Goal: Information Seeking & Learning: Learn about a topic

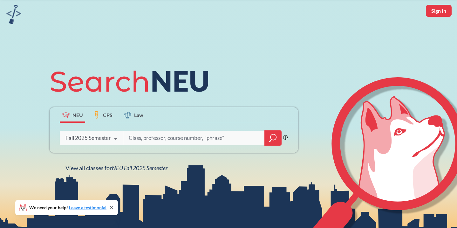
scroll to position [9, 0]
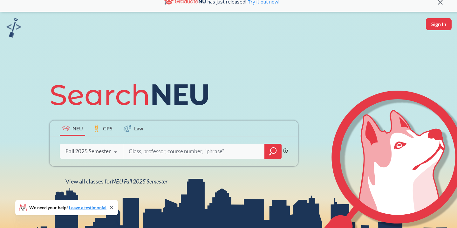
click at [97, 153] on div "Fall 2025 Semester" at bounding box center [87, 151] width 45 height 7
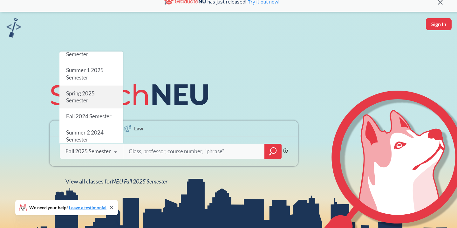
scroll to position [55, 0]
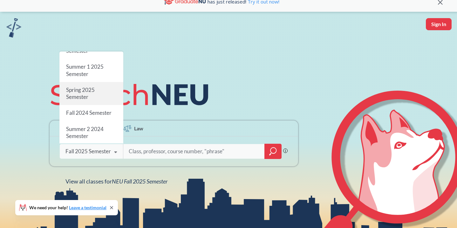
click at [108, 94] on div "Spring 2025 Semester" at bounding box center [91, 93] width 64 height 23
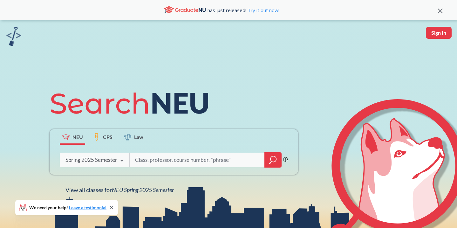
click at [164, 160] on input "search" at bounding box center [197, 159] width 126 height 13
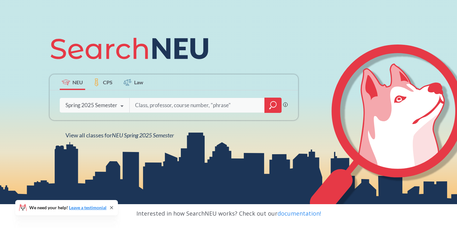
scroll to position [55, 0]
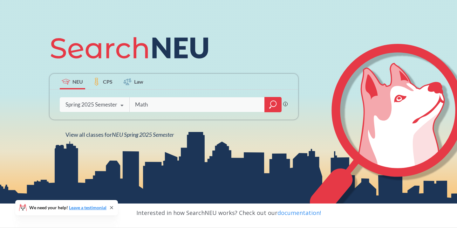
type input "Math"
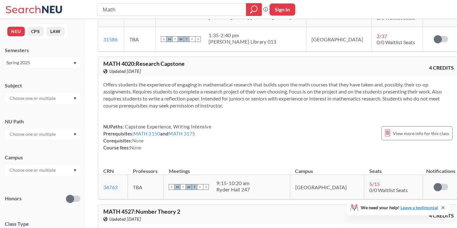
scroll to position [3024, 0]
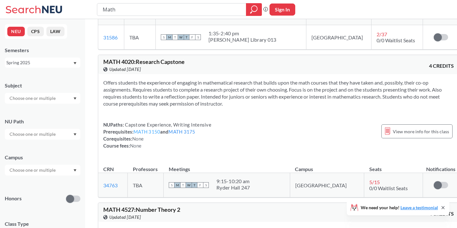
click at [155, 132] on link "MATH 3150" at bounding box center [146, 132] width 27 height 6
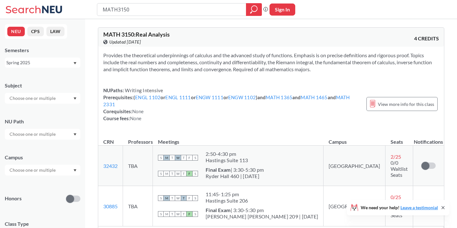
type input "Math"
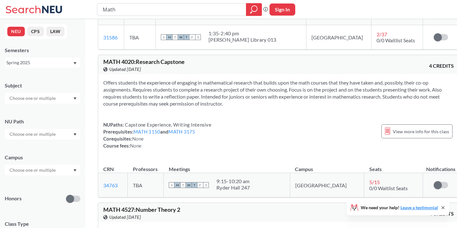
scroll to position [3008, 0]
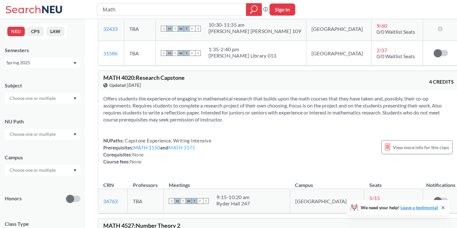
click at [189, 148] on link "MATH 3175" at bounding box center [181, 147] width 27 height 6
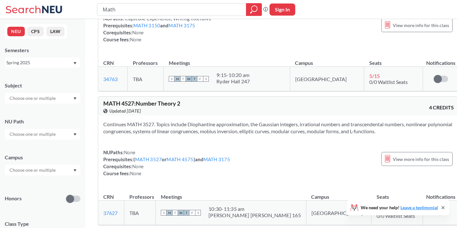
scroll to position [3058, 0]
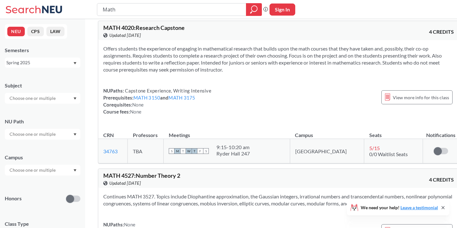
click at [189, 101] on div "NUPaths: Capstone Experience, Writing Intensive Prerequisites: MATH 3150 and MA…" at bounding box center [157, 101] width 108 height 28
click at [188, 99] on link "MATH 3175" at bounding box center [181, 98] width 27 height 6
type input "MATH3175"
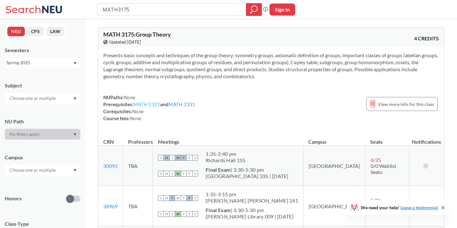
click at [155, 105] on link "MATH 2321" at bounding box center [146, 104] width 27 height 6
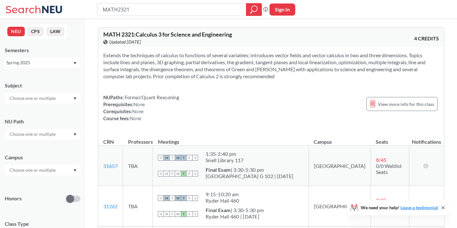
type input "MATH3175"
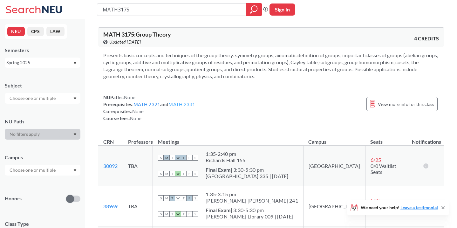
click at [186, 103] on link "MATH 2331" at bounding box center [181, 104] width 27 height 6
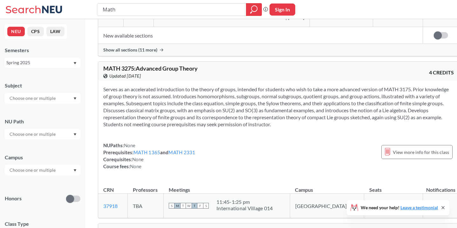
scroll to position [6662, 0]
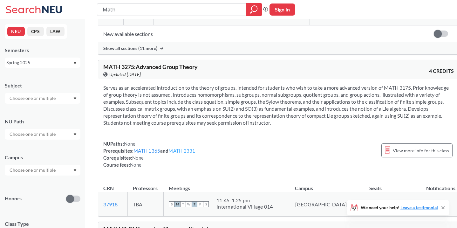
click at [189, 149] on link "MATH 2331" at bounding box center [181, 151] width 27 height 6
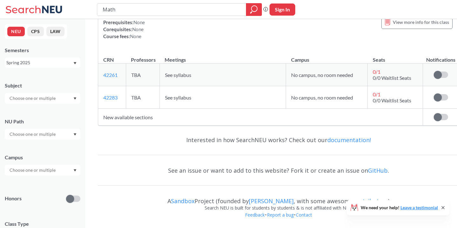
scroll to position [8139, 0]
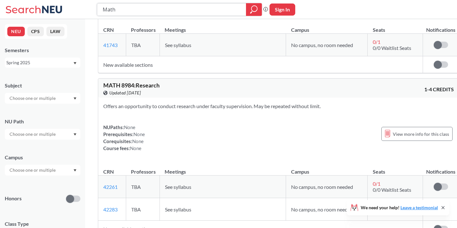
click at [131, 13] on input "Math" at bounding box center [171, 9] width 139 height 11
type input "CS"
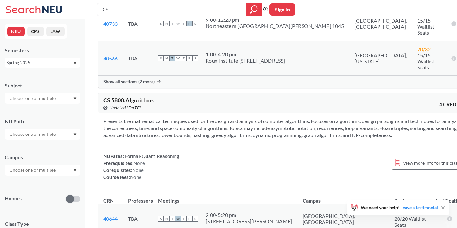
scroll to position [4221, 0]
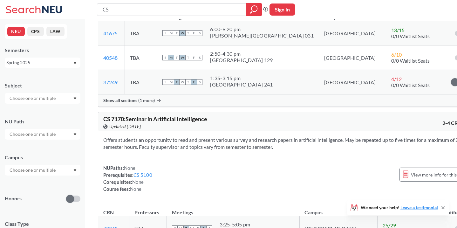
scroll to position [5455, 0]
click at [124, 10] on input "CS" at bounding box center [171, 9] width 139 height 11
type input "Quantum"
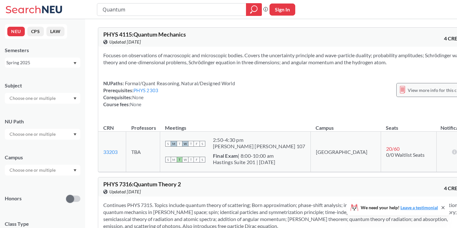
click at [407, 86] on span "View more info for this class" at bounding box center [435, 90] width 56 height 8
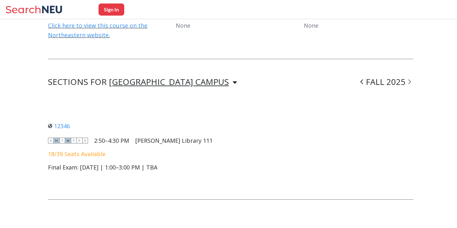
scroll to position [426, 0]
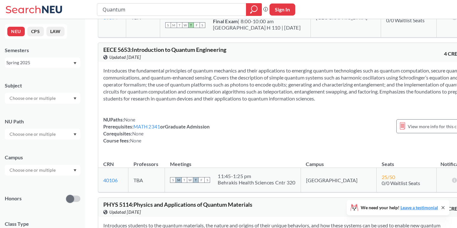
scroll to position [1077, 0]
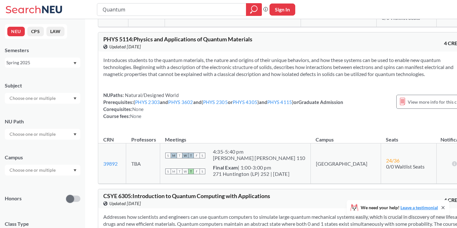
click at [136, 10] on input "Quantum" at bounding box center [171, 9] width 139 height 11
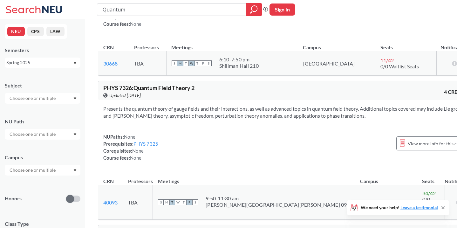
scroll to position [0, 0]
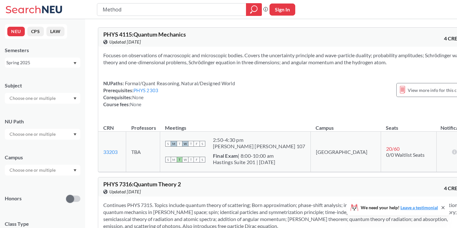
type input "Methods"
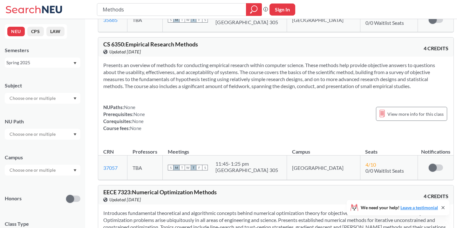
scroll to position [285, 0]
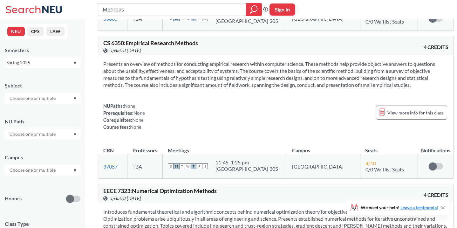
click at [104, 11] on input "Methods" at bounding box center [171, 9] width 139 height 11
type input "ath Methods"
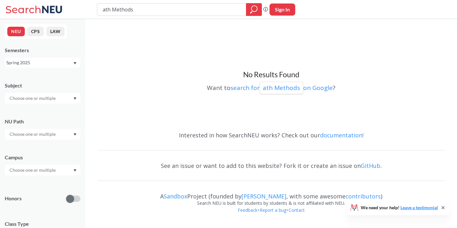
click at [102, 11] on input "ath Methods" at bounding box center [171, 9] width 139 height 11
type input "Math Methods"
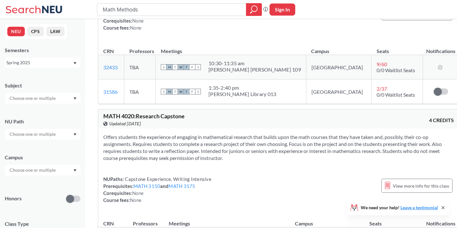
scroll to position [3530, 0]
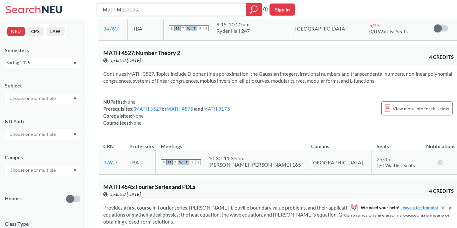
click at [181, 10] on input "Math Methods" at bounding box center [171, 9] width 139 height 11
type input "2800"
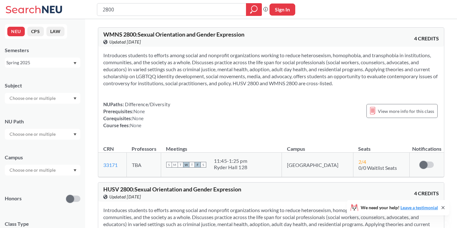
click at [138, 14] on input "2800" at bounding box center [171, 9] width 139 height 11
type input "CS 2500"
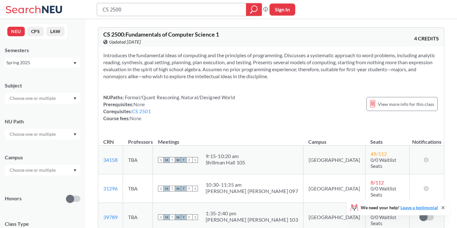
click at [111, 10] on input "CS 2500" at bounding box center [171, 9] width 139 height 11
type input "5800"
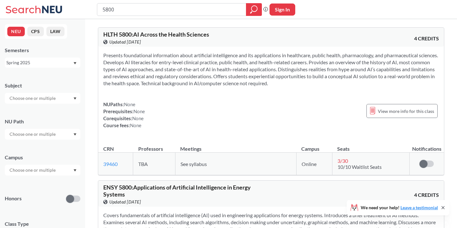
click at [104, 8] on input "5800" at bounding box center [171, 9] width 139 height 11
type input "CS 5800"
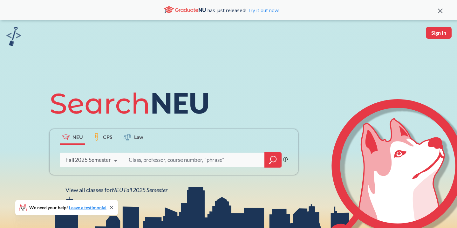
click at [160, 160] on input "search" at bounding box center [194, 159] width 132 height 13
click at [107, 156] on div "Fall 2025 Semester Fall 2025 Semester Summer 2 2025 Semester Summer Full 2025 S…" at bounding box center [91, 160] width 63 height 16
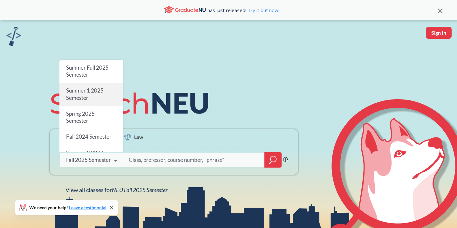
scroll to position [42, 0]
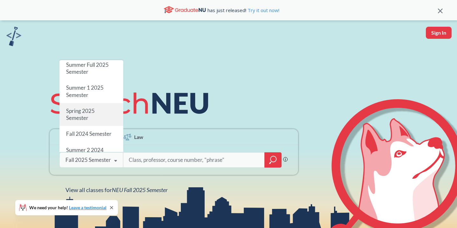
click at [109, 111] on div "Spring 2025 Semester" at bounding box center [91, 114] width 64 height 23
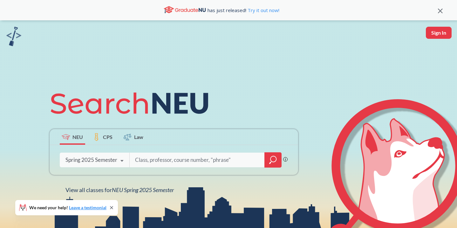
click at [189, 164] on input "search" at bounding box center [197, 159] width 126 height 13
type input "cs 5800"
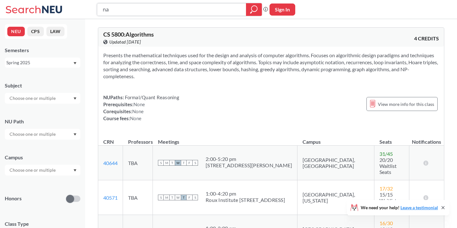
type input "n"
type input "analysis 1"
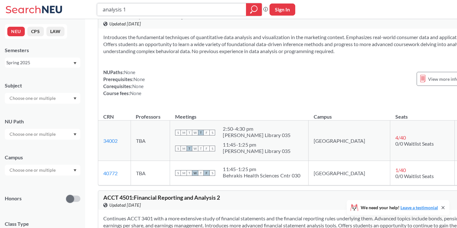
scroll to position [4553, 0]
